Goal: Transaction & Acquisition: Purchase product/service

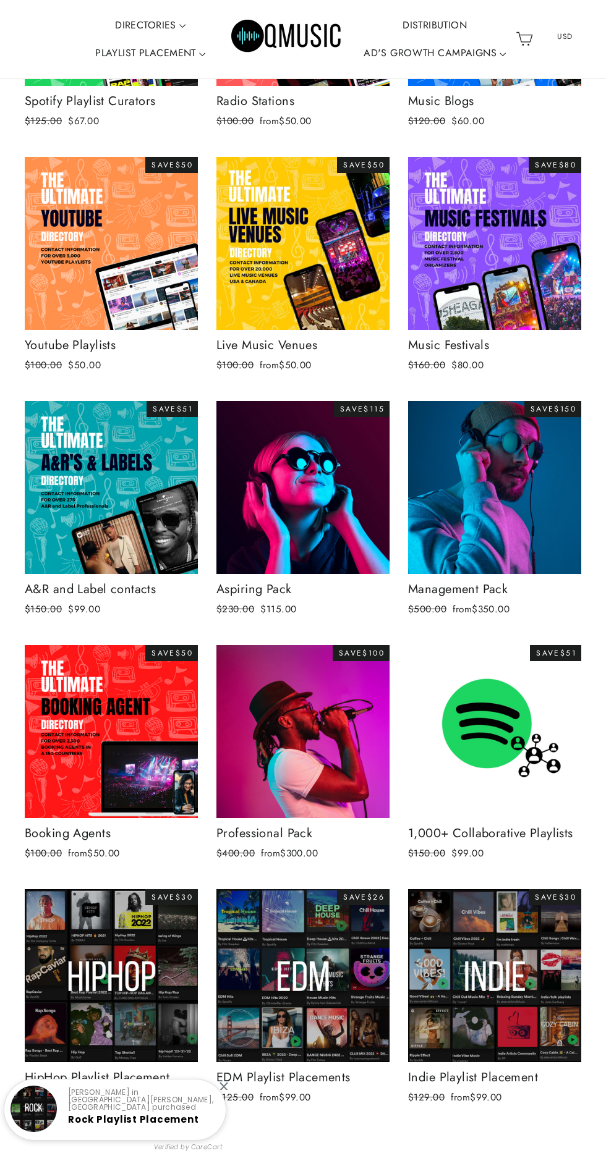
click at [509, 727] on img at bounding box center [494, 731] width 173 height 173
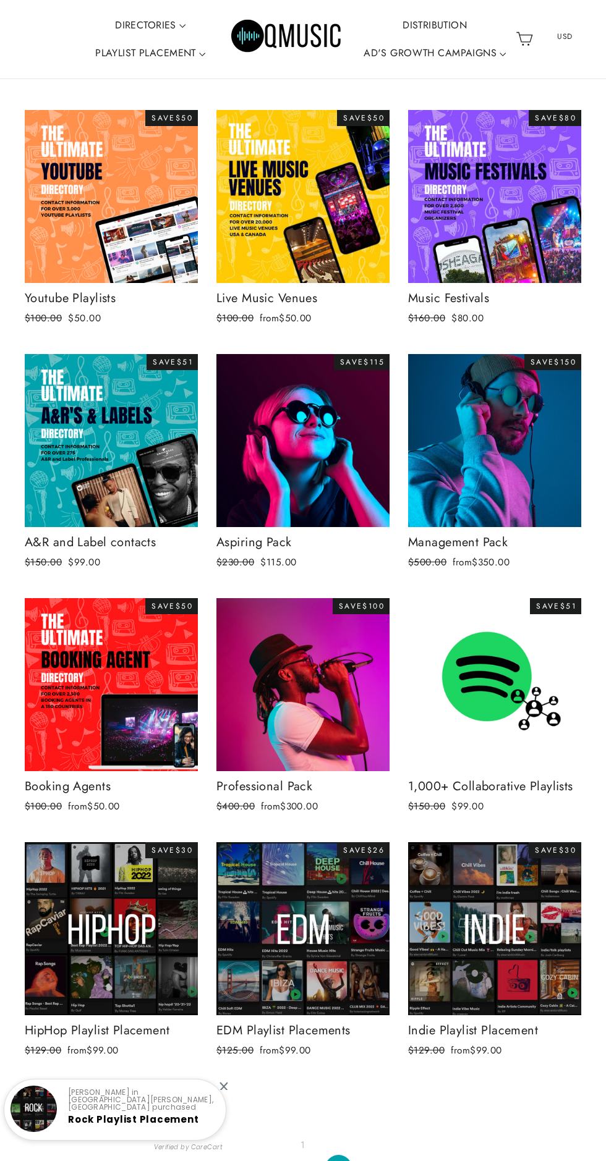
scroll to position [405, 0]
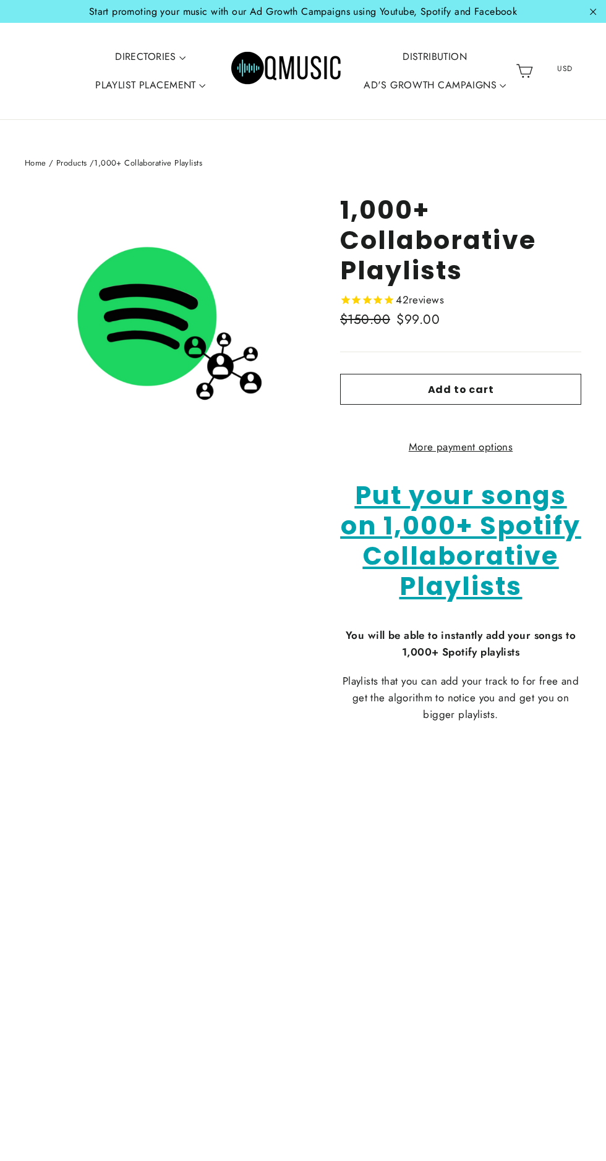
click at [491, 556] on span "Put your songs on 1,000+ Spotify Collaborative Playlists" at bounding box center [461, 541] width 240 height 127
click at [431, 838] on div at bounding box center [460, 831] width 241 height 17
click at [472, 386] on span "Add to cart" at bounding box center [461, 390] width 66 height 14
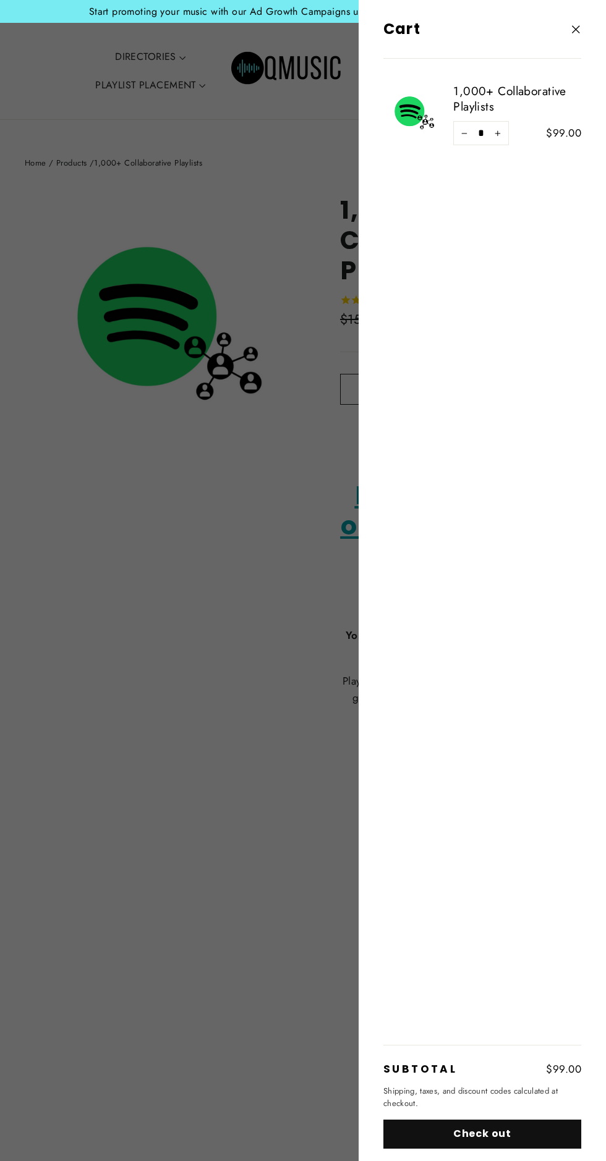
click at [497, 1137] on button "Check out" at bounding box center [482, 1134] width 198 height 29
